Goal: Task Accomplishment & Management: Use online tool/utility

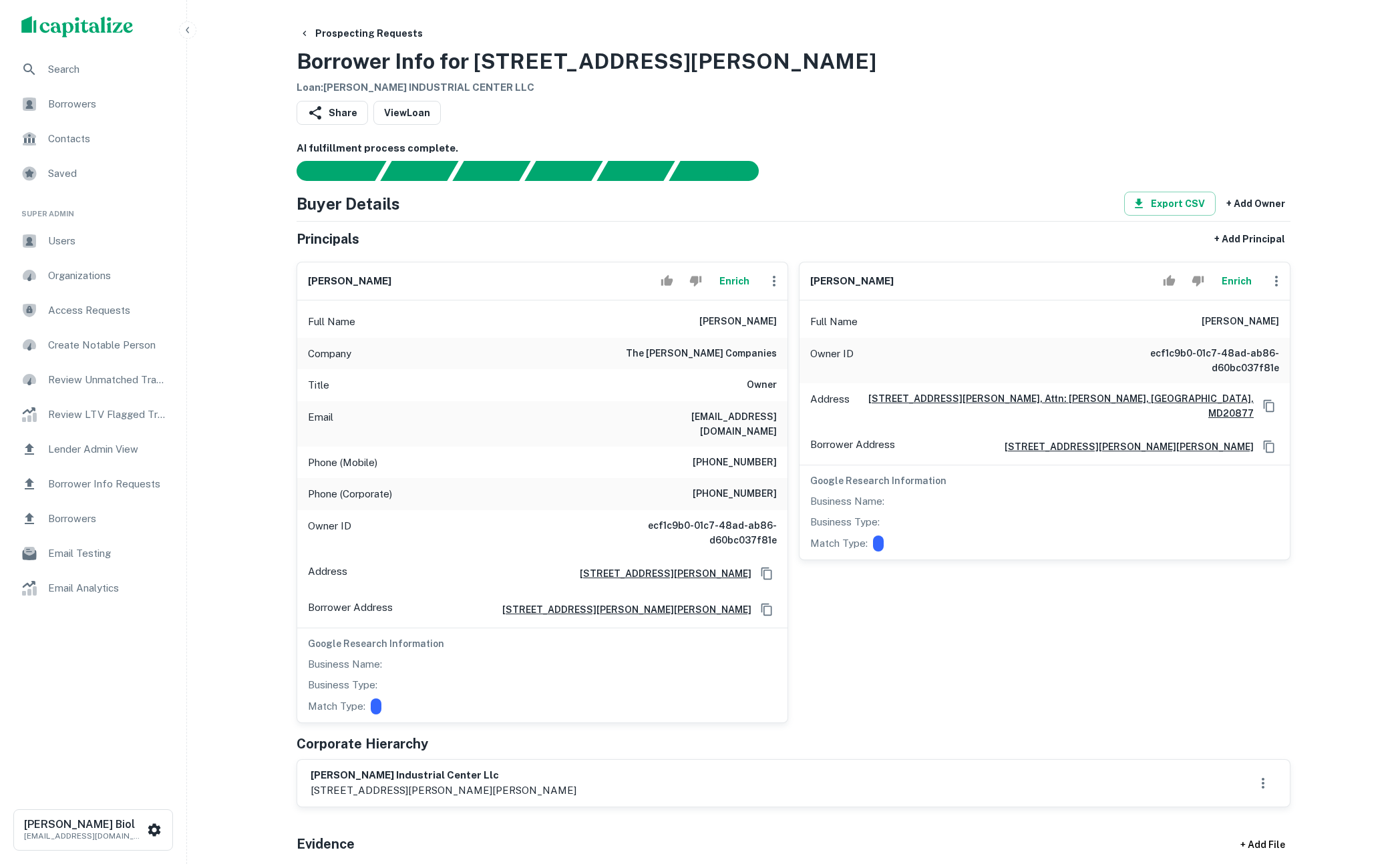
click at [726, 283] on button "Enrich" at bounding box center [734, 281] width 43 height 26
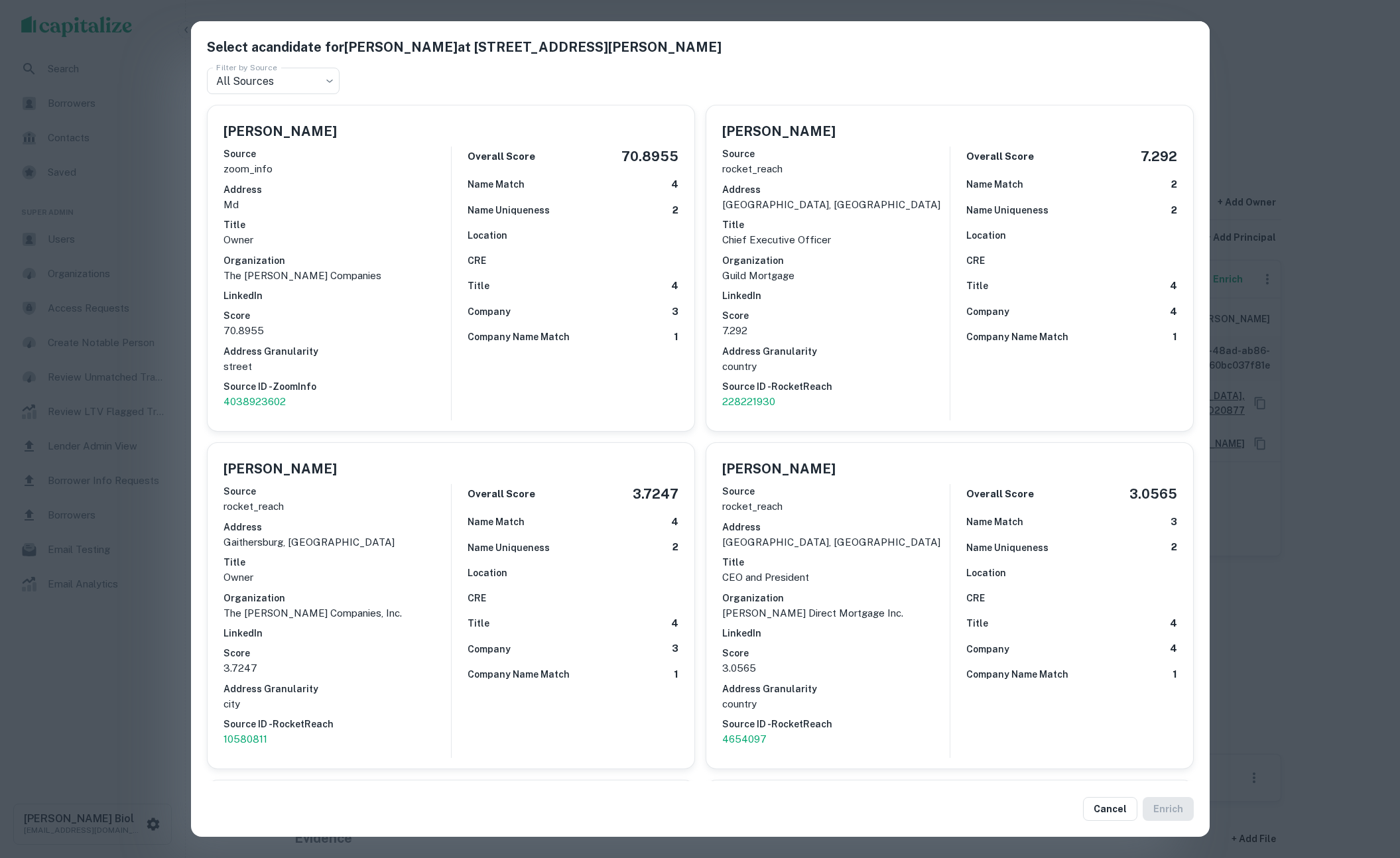
click at [133, 673] on div "Select a candidate for Theresa Korth at 9101 Gaither Rd Ste A Filter by Source …" at bounding box center [700, 429] width 1400 height 858
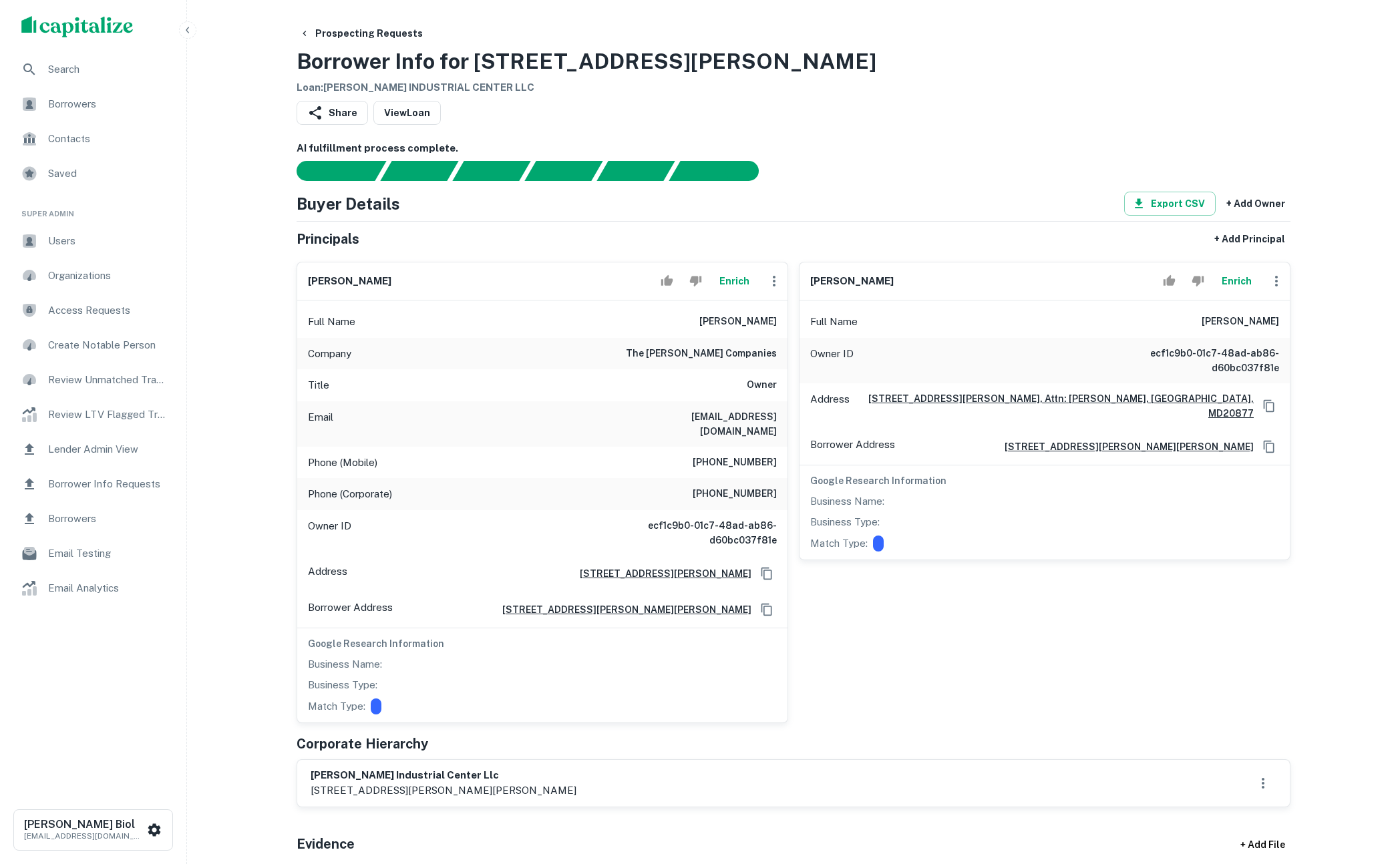
drag, startPoint x: 319, startPoint y: 761, endPoint x: 563, endPoint y: 775, distance: 244.4
click at [563, 775] on div "ritchie marlboro industrial center llc 9101 gaither road, attn: stephen gershbe…" at bounding box center [443, 783] width 266 height 31
click at [563, 783] on p "9101 gaither road, attn: stephen gershberg, gaithersburg, md, 20877" at bounding box center [443, 790] width 266 height 16
drag, startPoint x: 538, startPoint y: 778, endPoint x: 373, endPoint y: 776, distance: 165.0
click at [373, 783] on p "9101 gaither road, attn: stephen gershberg, gaithersburg, md, 20877" at bounding box center [443, 790] width 266 height 16
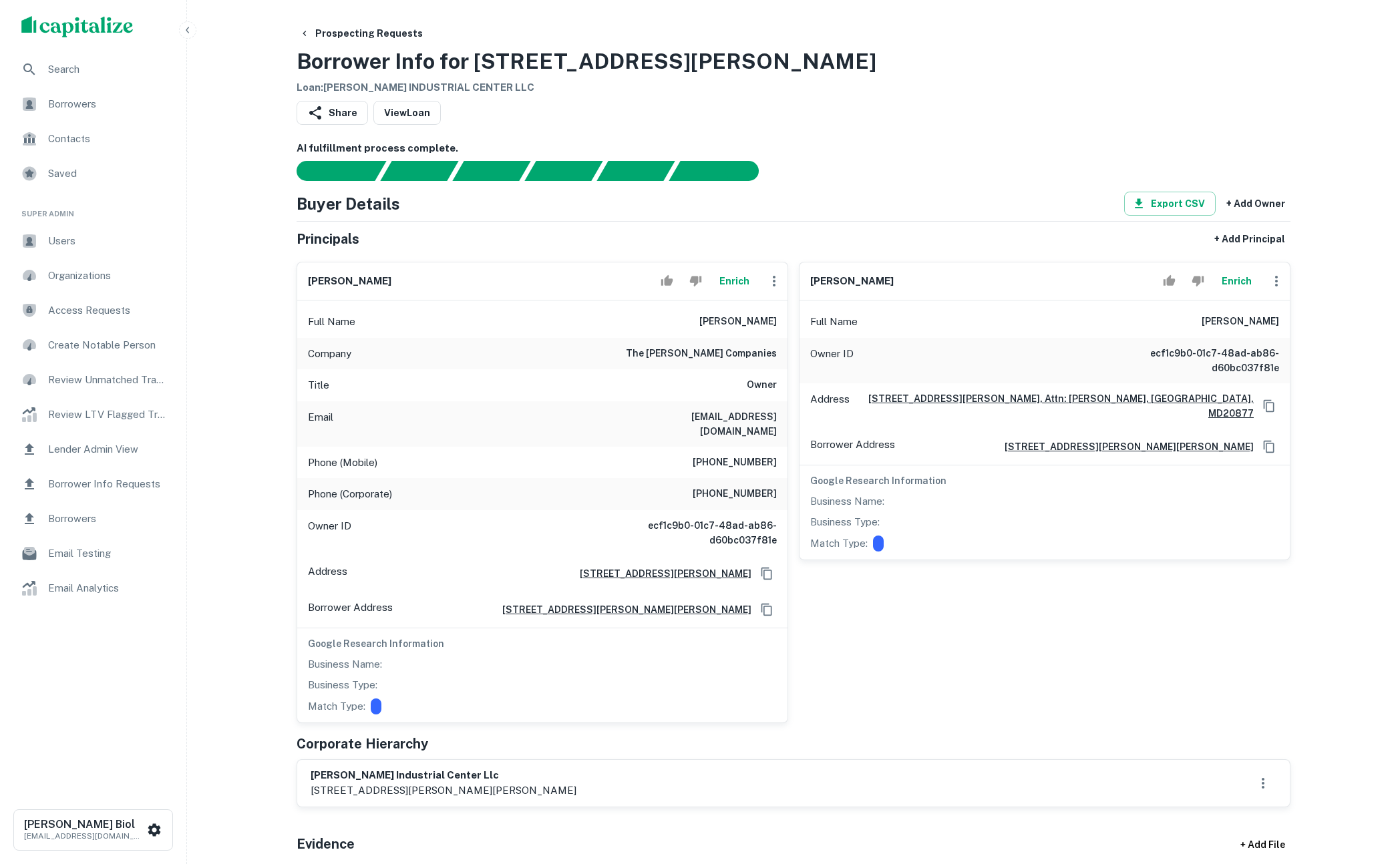
click at [373, 783] on p "9101 gaither road, attn: stephen gershberg, gaithersburg, md, 20877" at bounding box center [443, 790] width 266 height 16
drag, startPoint x: 368, startPoint y: 775, endPoint x: 615, endPoint y: 778, distance: 247.0
click at [576, 783] on p "9101 gaither road, attn: stephen gershberg, gaithersburg, md, 20877" at bounding box center [443, 790] width 266 height 16
drag, startPoint x: 606, startPoint y: 778, endPoint x: 388, endPoint y: 777, distance: 218.0
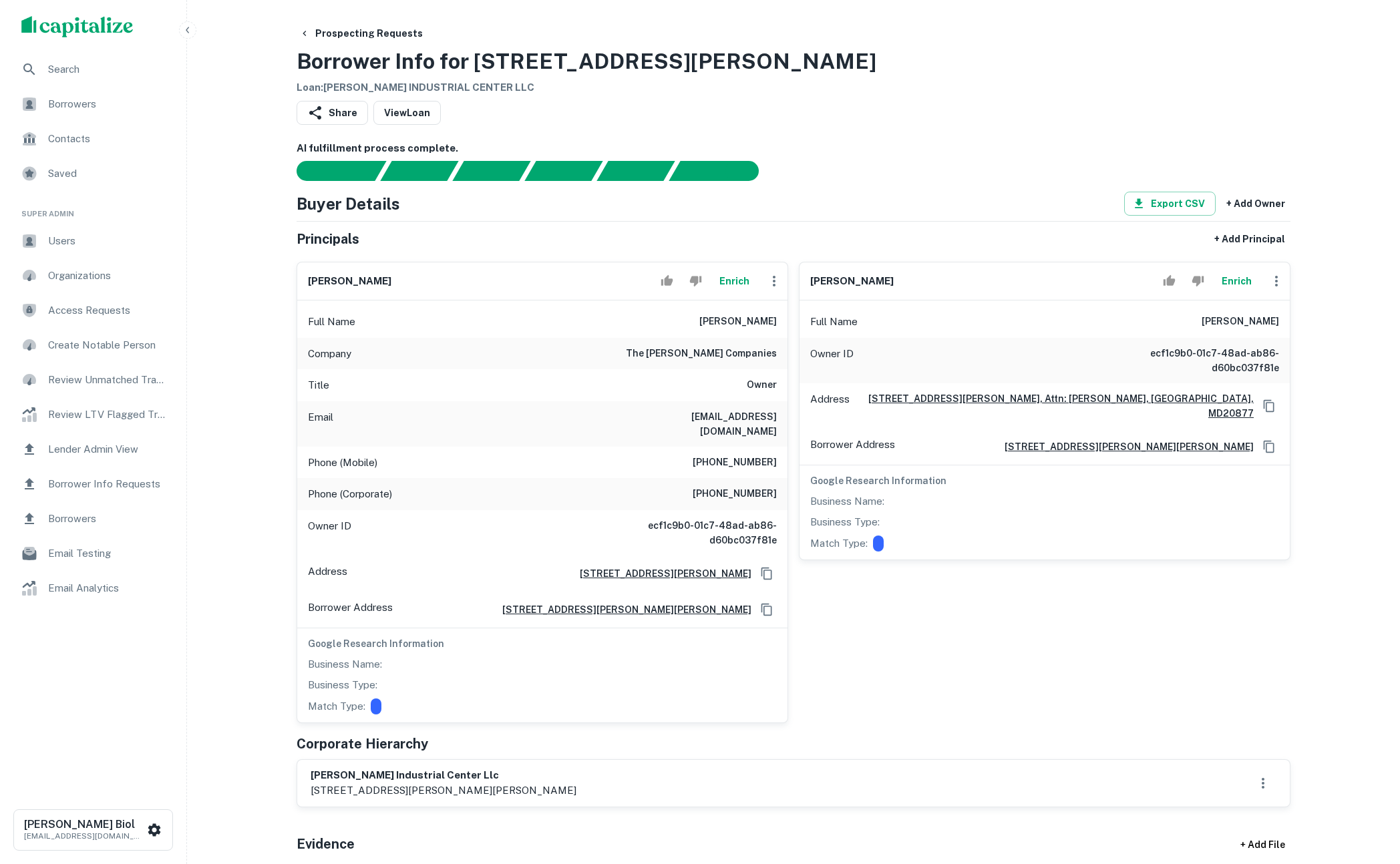
click at [388, 783] on p "9101 gaither road, attn: stephen gershberg, gaithersburg, md, 20877" at bounding box center [443, 790] width 266 height 16
drag, startPoint x: 378, startPoint y: 775, endPoint x: 582, endPoint y: 776, distance: 204.0
click at [576, 783] on p "9101 gaither road, attn: stephen gershberg, gaithersburg, md, 20877" at bounding box center [443, 790] width 266 height 16
drag, startPoint x: 582, startPoint y: 776, endPoint x: 688, endPoint y: 749, distance: 109.4
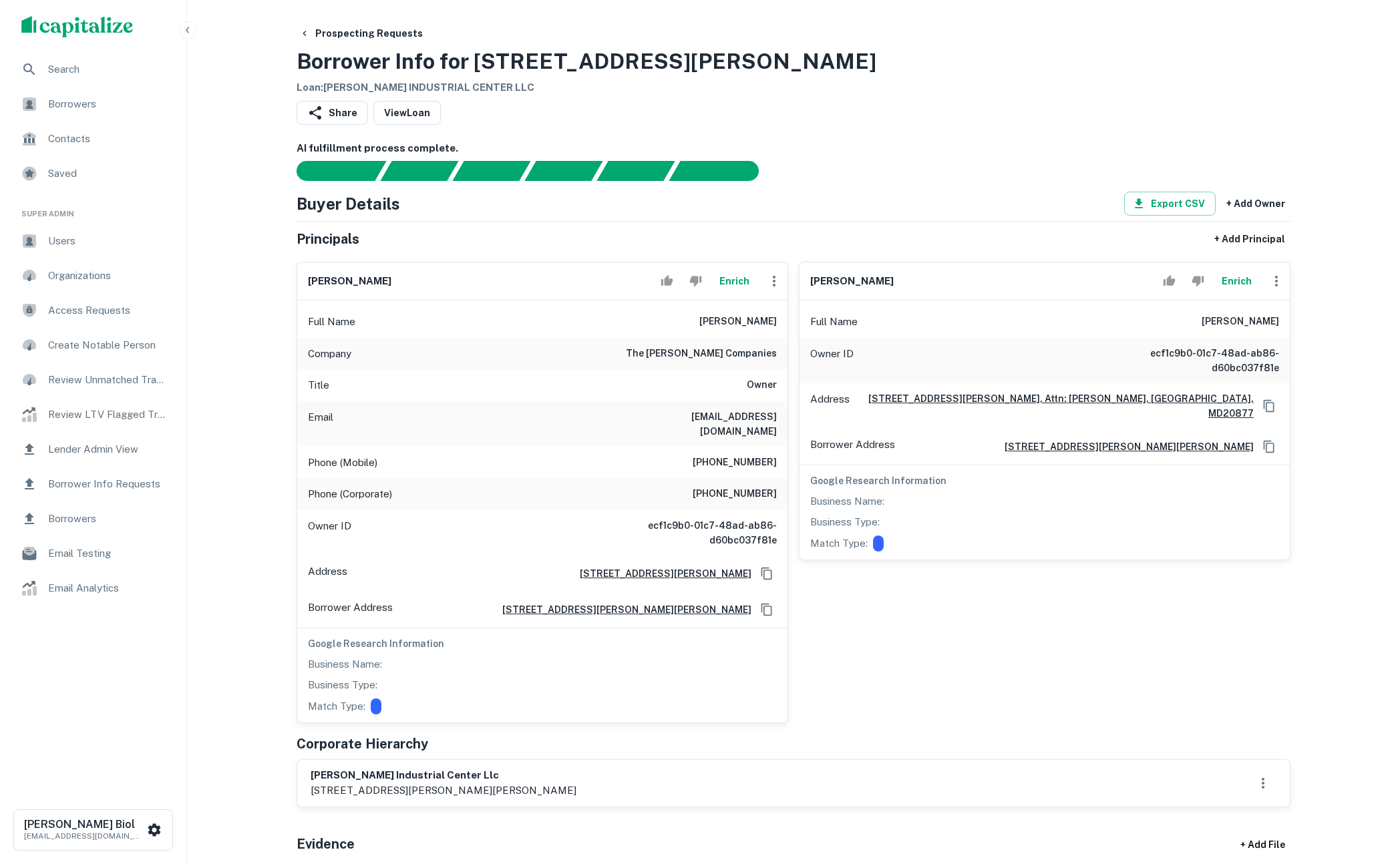
click at [576, 783] on p "9101 gaither road, attn: stephen gershberg, gaithersburg, md, 20877" at bounding box center [443, 790] width 266 height 16
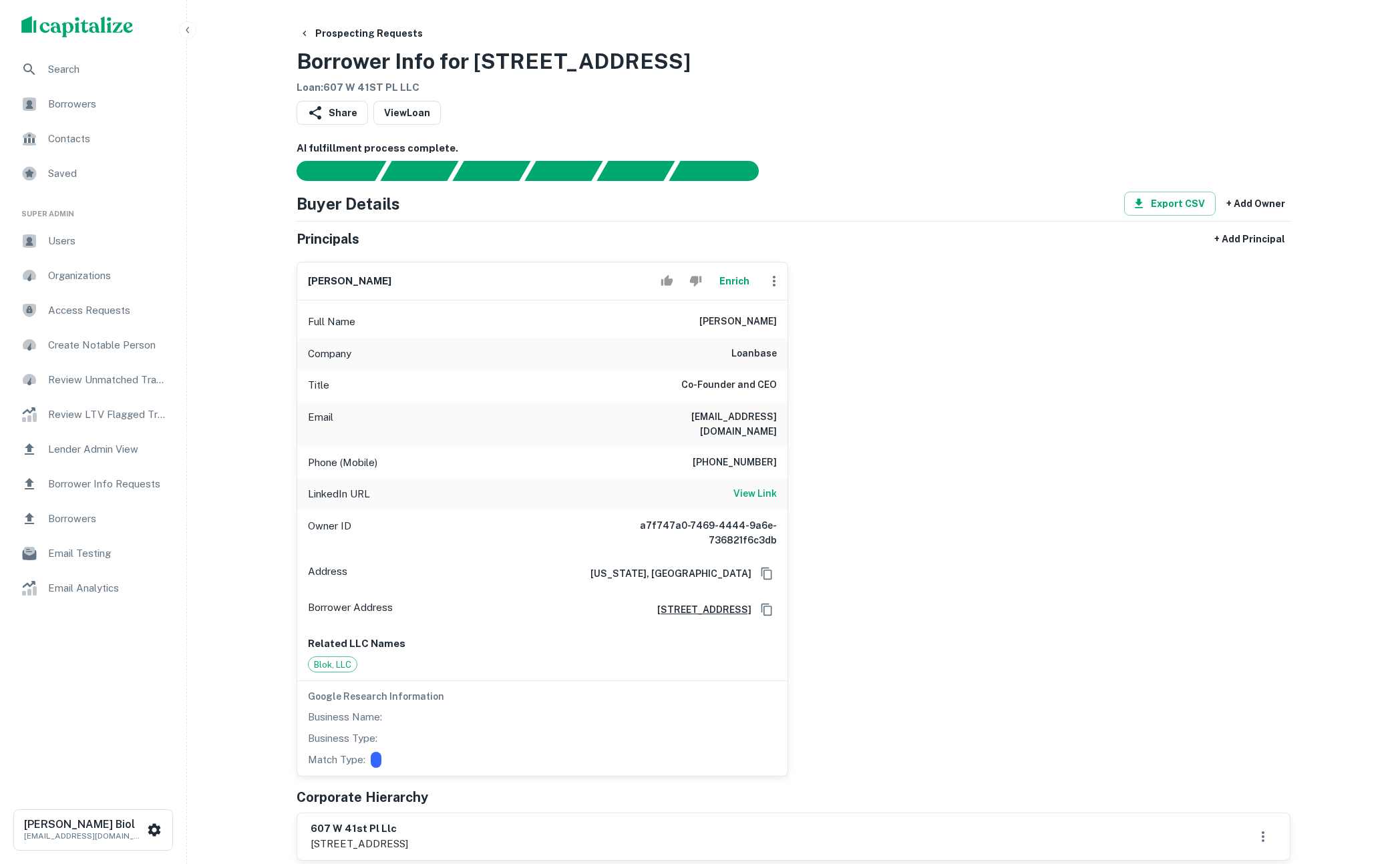
click at [737, 280] on button "Enrich" at bounding box center [734, 281] width 43 height 26
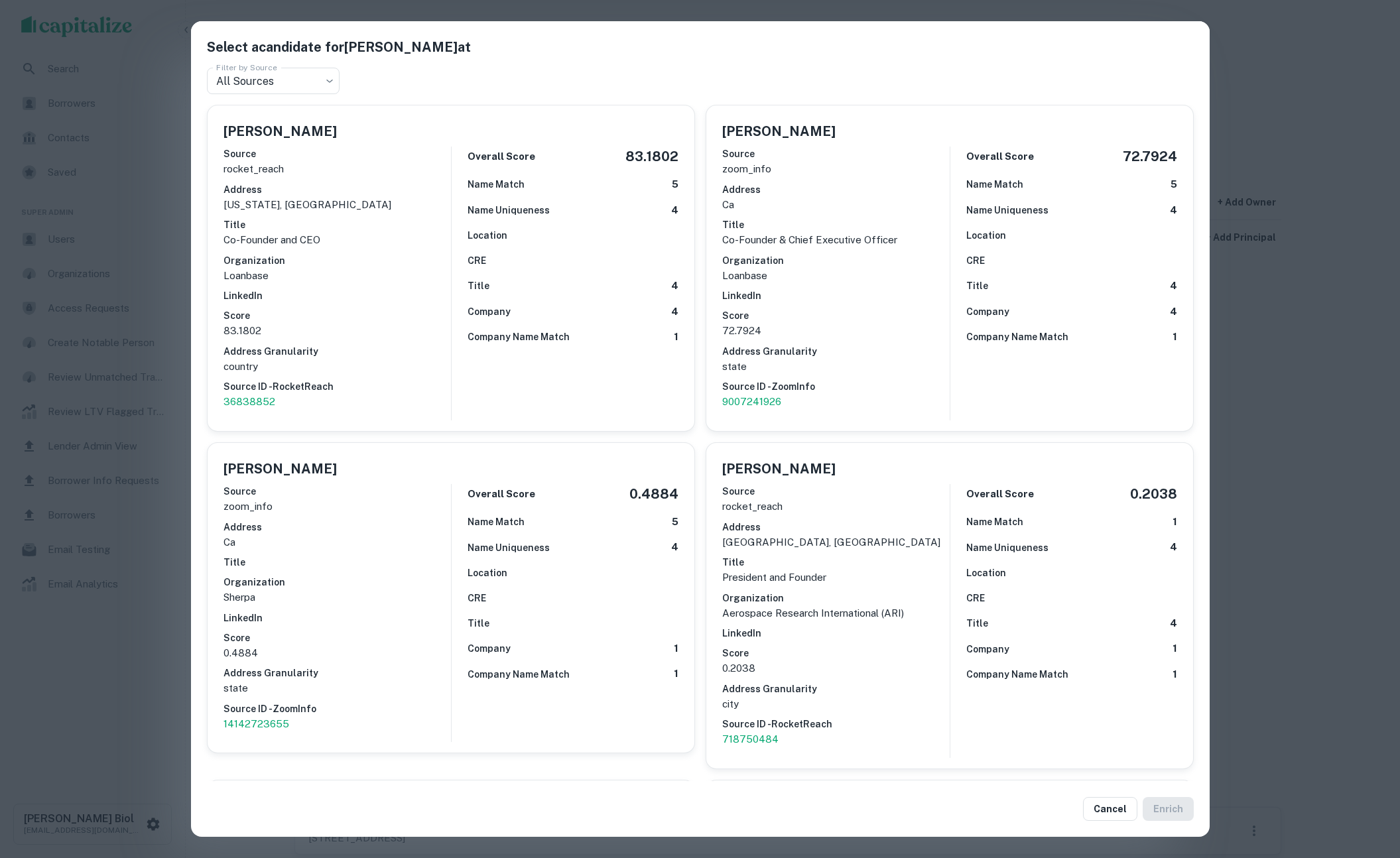
click at [146, 703] on div "Select a candidate for Ari Shpanya at Filter by Source All Sources *** Filter b…" at bounding box center [700, 429] width 1400 height 858
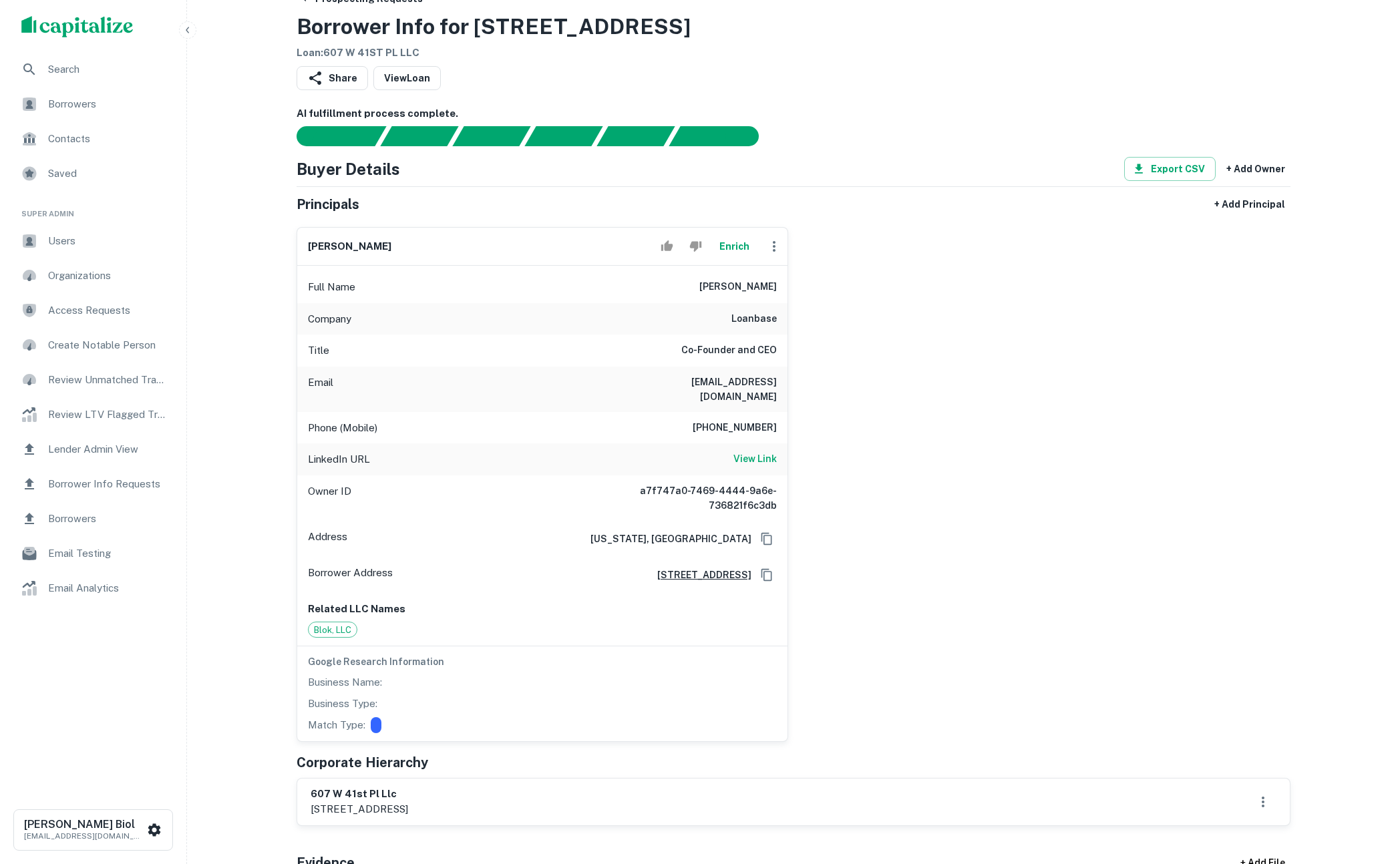
scroll to position [43, 0]
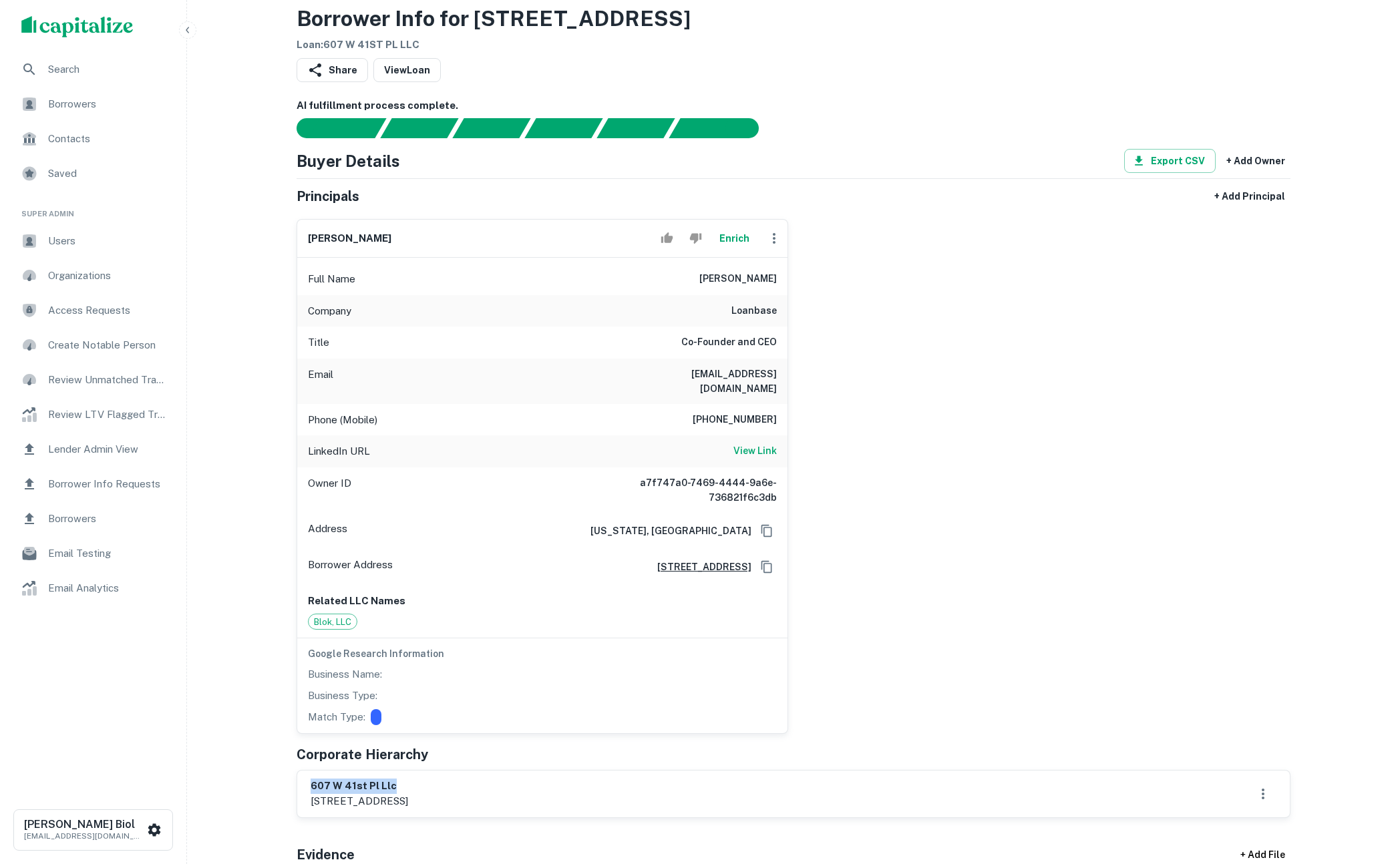
drag, startPoint x: 312, startPoint y: 774, endPoint x: 411, endPoint y: 775, distance: 99.0
click at [408, 778] on h6 "607 w 41st pl llc" at bounding box center [359, 785] width 97 height 15
copy h6 "607 w 41st pl llc"
click at [312, 778] on h6 "607 w 41st pl llc" at bounding box center [359, 785] width 97 height 15
drag, startPoint x: 311, startPoint y: 773, endPoint x: 538, endPoint y: 785, distance: 227.3
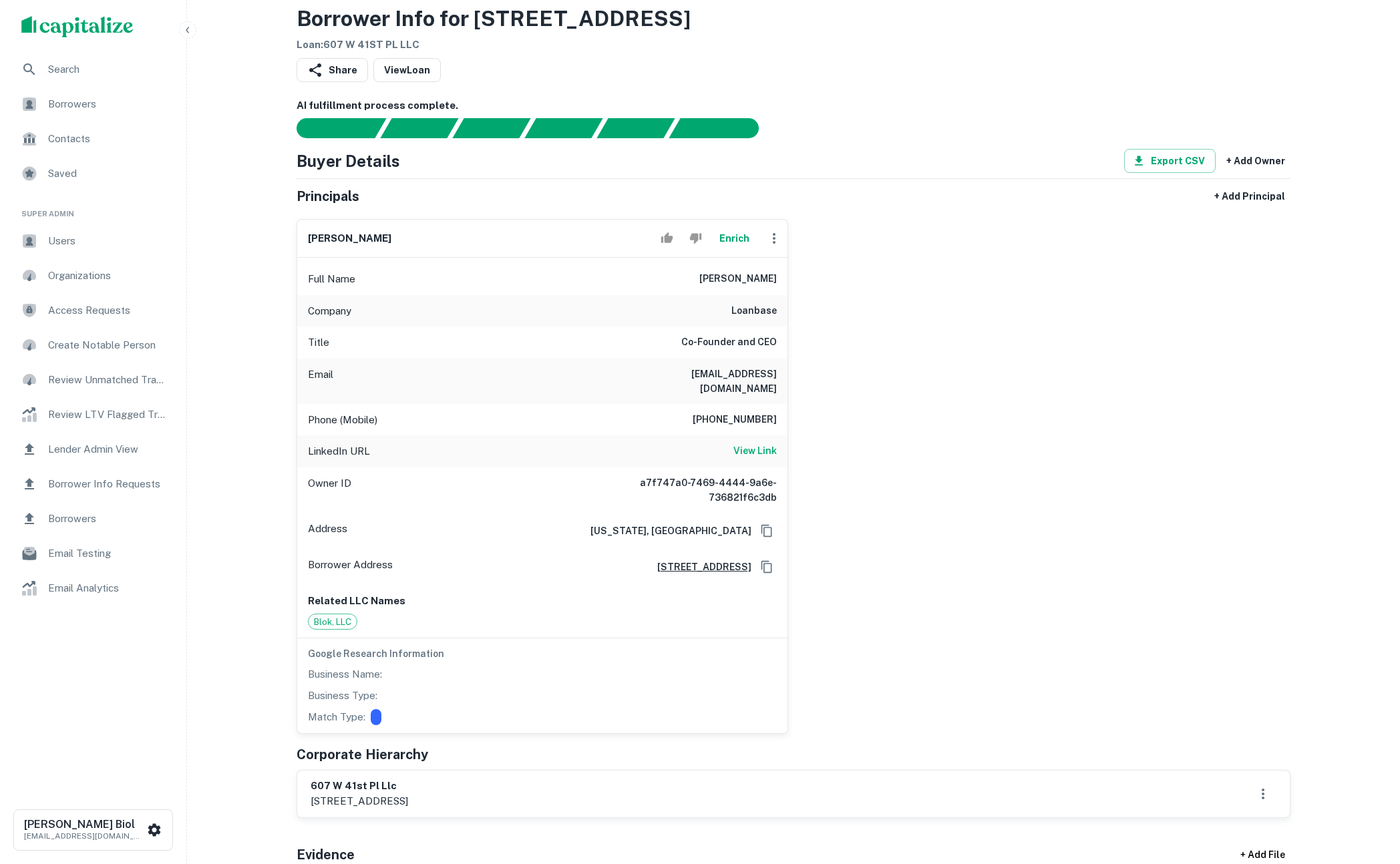
click at [538, 785] on div "607 w 41st pl llc 1428 6th street, #306, santa monica, ca, 90401" at bounding box center [793, 793] width 966 height 31
copy div "607 w 41st pl llc 1428 6th street, #306, santa monica, ca, 90401"
click at [408, 778] on h6 "607 w 41st pl llc" at bounding box center [359, 785] width 97 height 15
drag, startPoint x: 310, startPoint y: 787, endPoint x: 538, endPoint y: 784, distance: 228.0
click at [538, 784] on div "607 w 41st pl llc 1428 6th street, #306, santa monica, ca, 90401" at bounding box center [794, 793] width 992 height 46
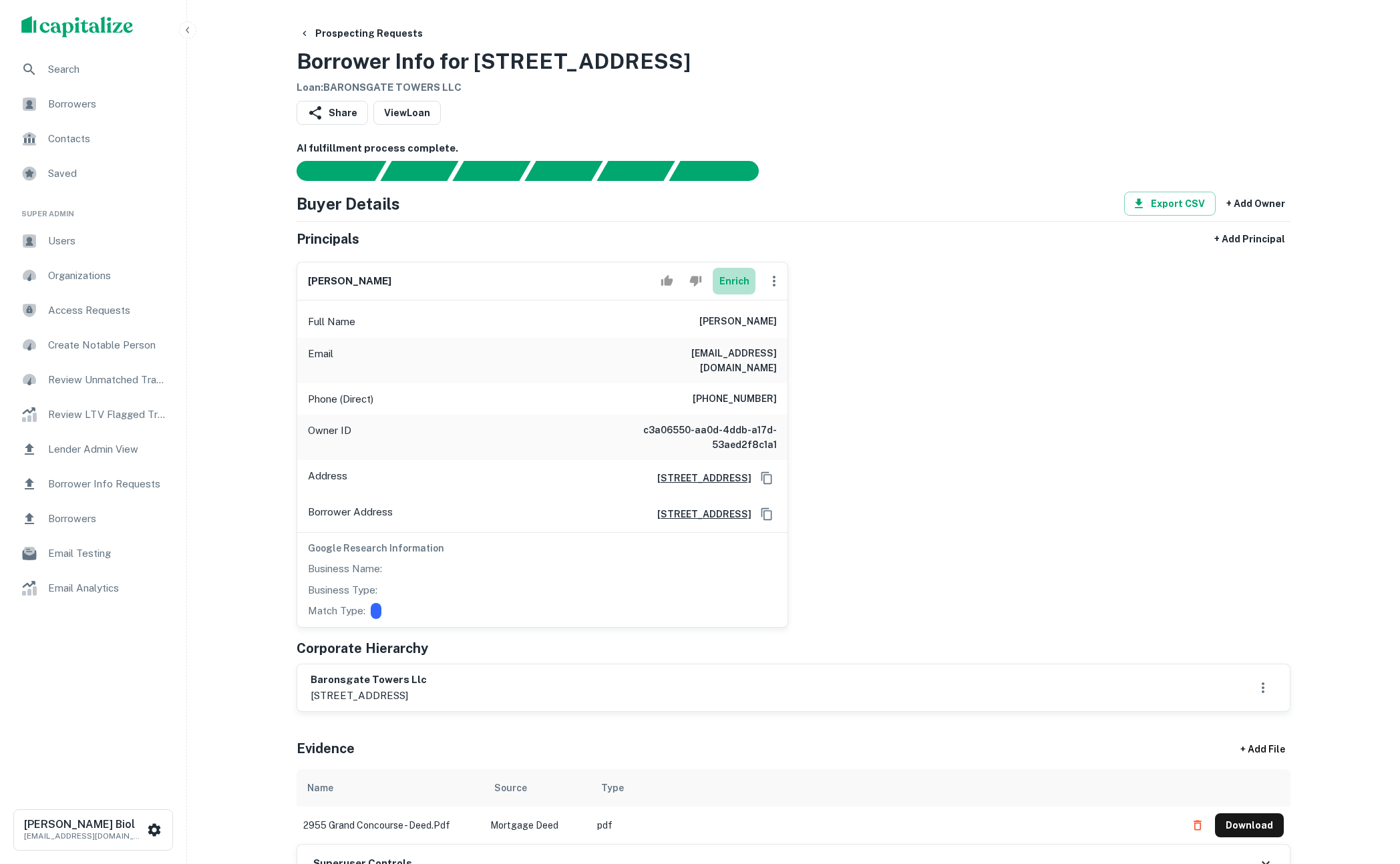
click at [739, 278] on button "Enrich" at bounding box center [734, 281] width 43 height 26
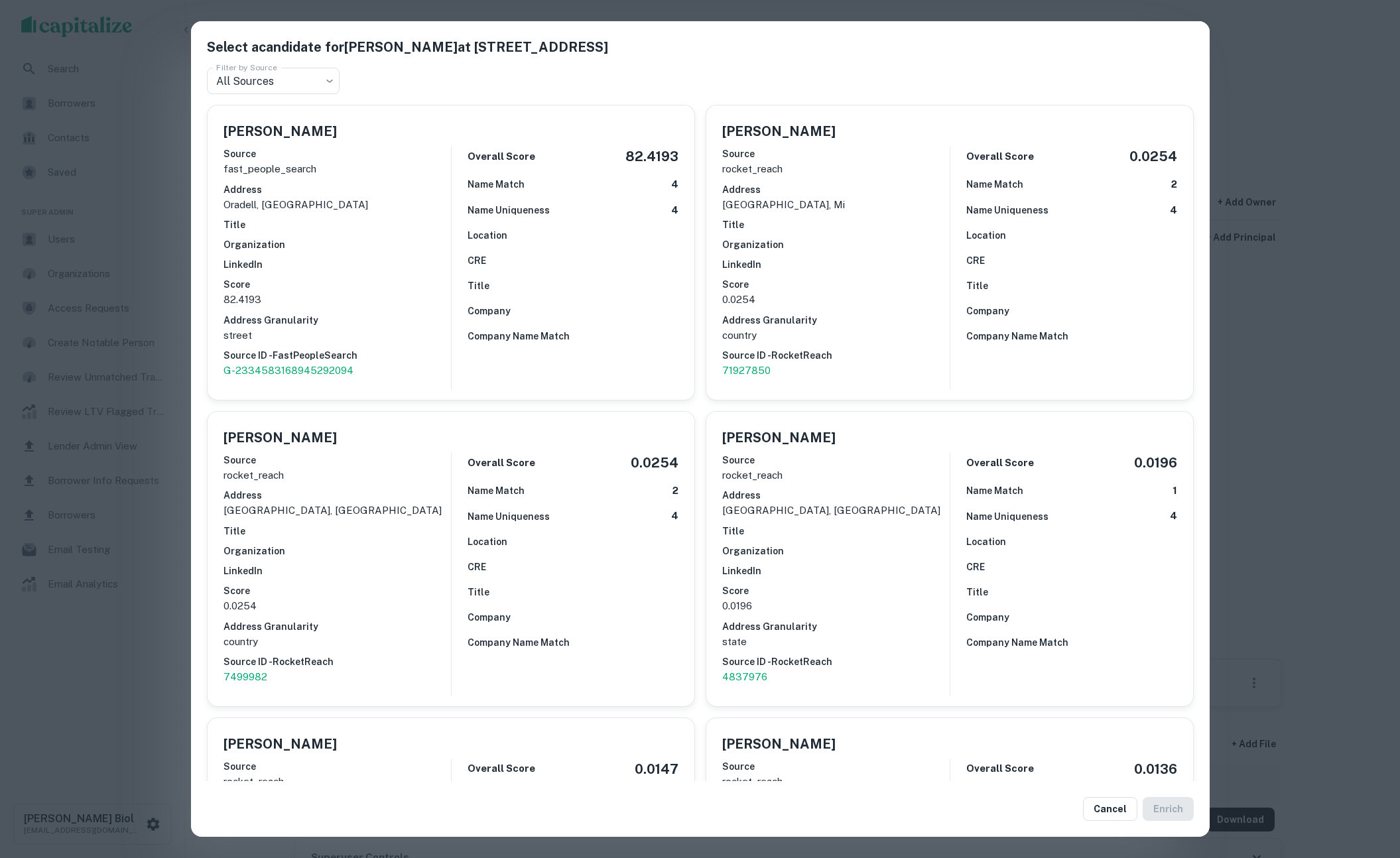
click at [136, 682] on div "Select a candidate for Boysie A Siew at 441 Kinderkamack Rd Filter by Source Al…" at bounding box center [700, 429] width 1400 height 858
